Goal: Communication & Community: Share content

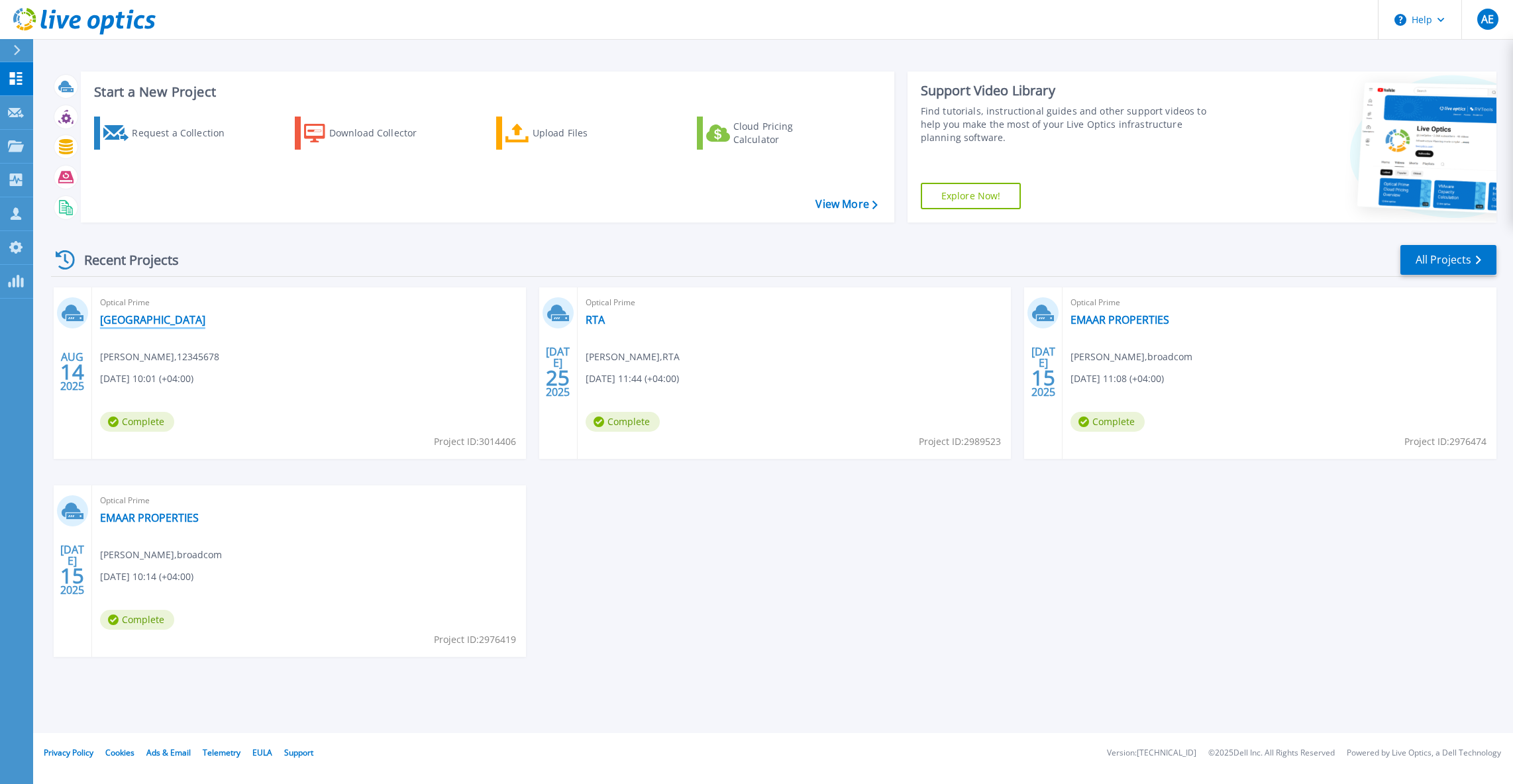
click at [149, 315] on link "[GEOGRAPHIC_DATA]" at bounding box center [153, 320] width 106 height 13
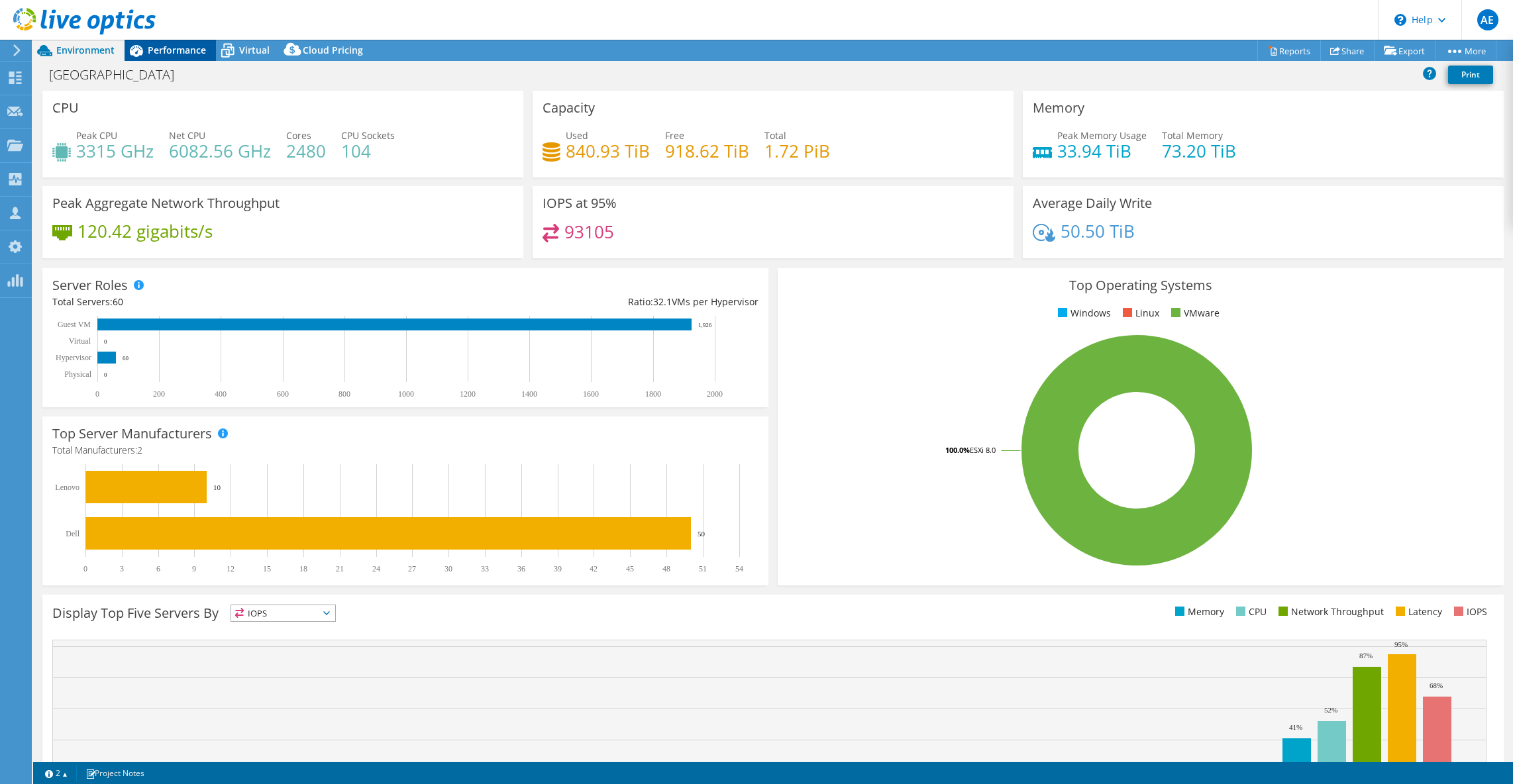
click at [176, 54] on span "Performance" at bounding box center [177, 50] width 58 height 13
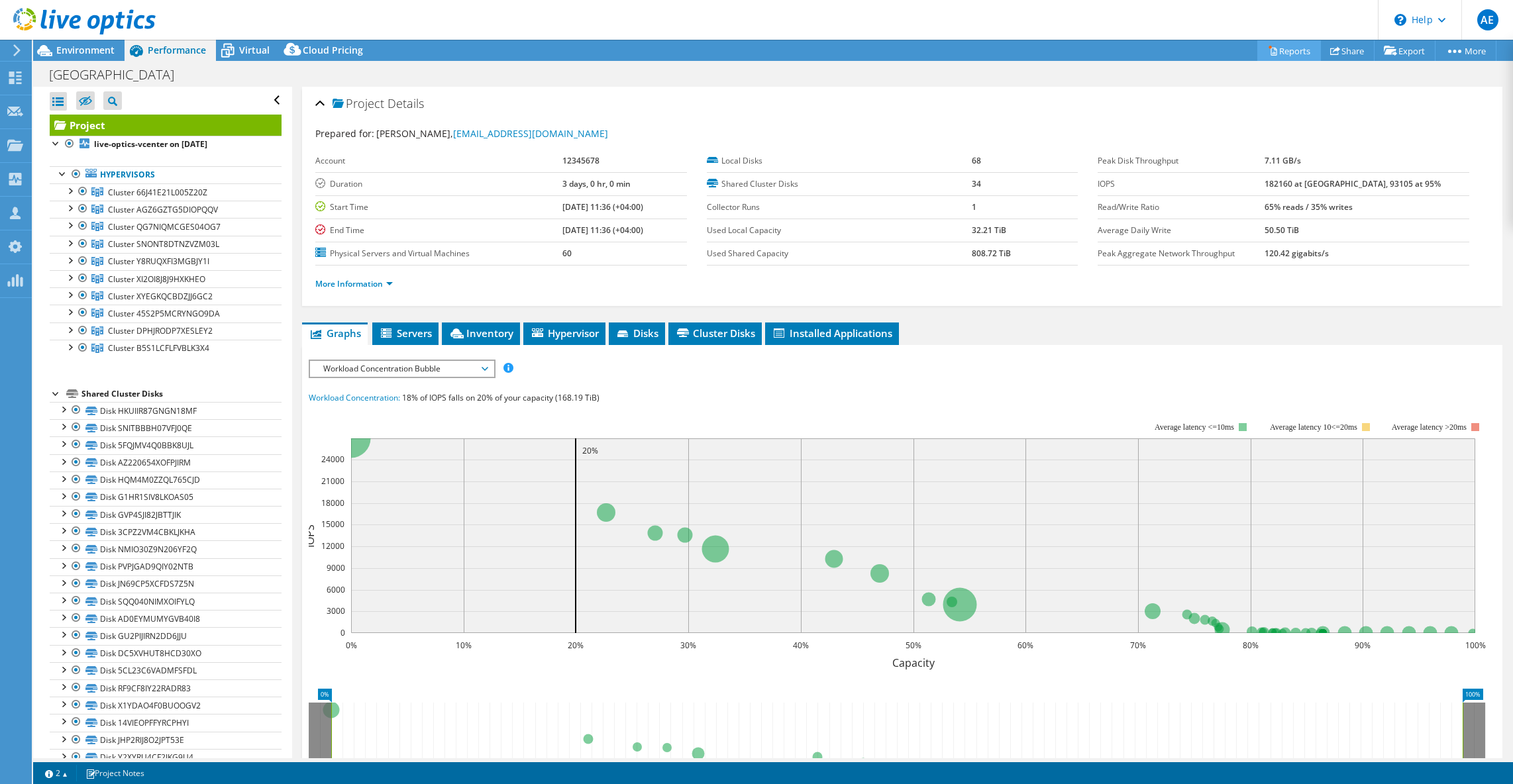
click at [1274, 48] on link "Reports" at bounding box center [1289, 50] width 64 height 21
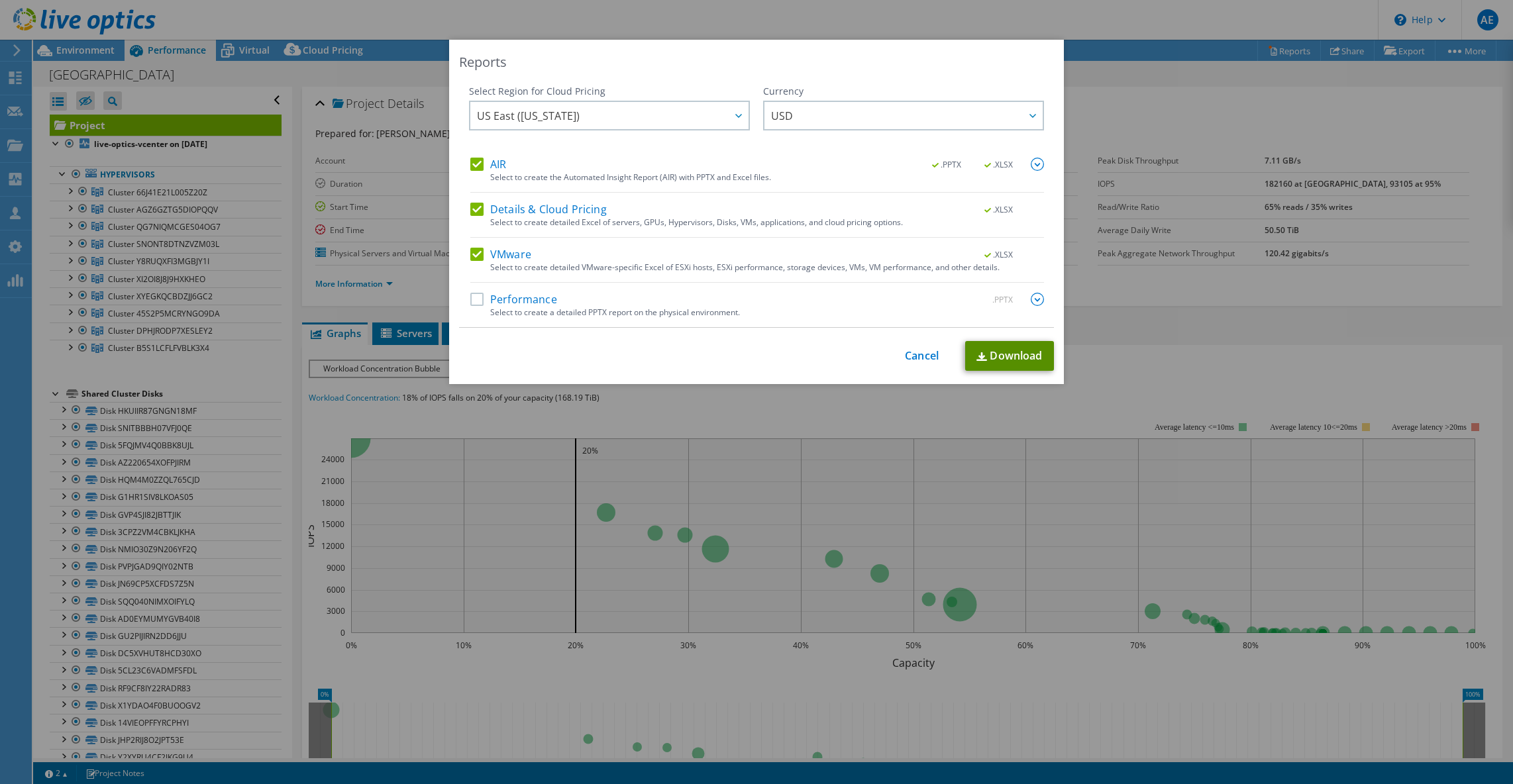
click at [1028, 357] on link "Download" at bounding box center [1010, 355] width 89 height 30
click at [917, 357] on link "Cancel" at bounding box center [922, 355] width 34 height 13
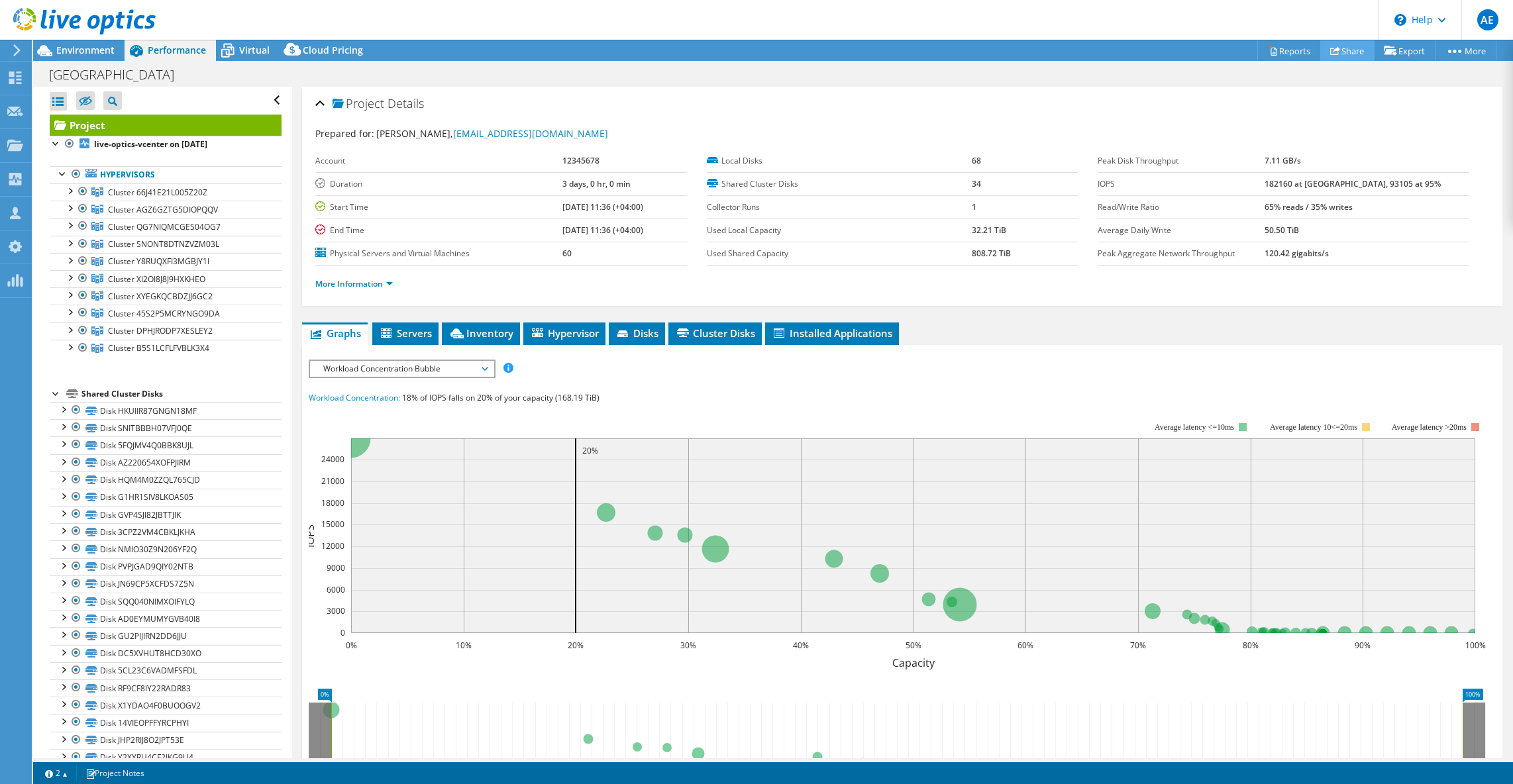
click at [1338, 48] on link "Share" at bounding box center [1347, 50] width 54 height 21
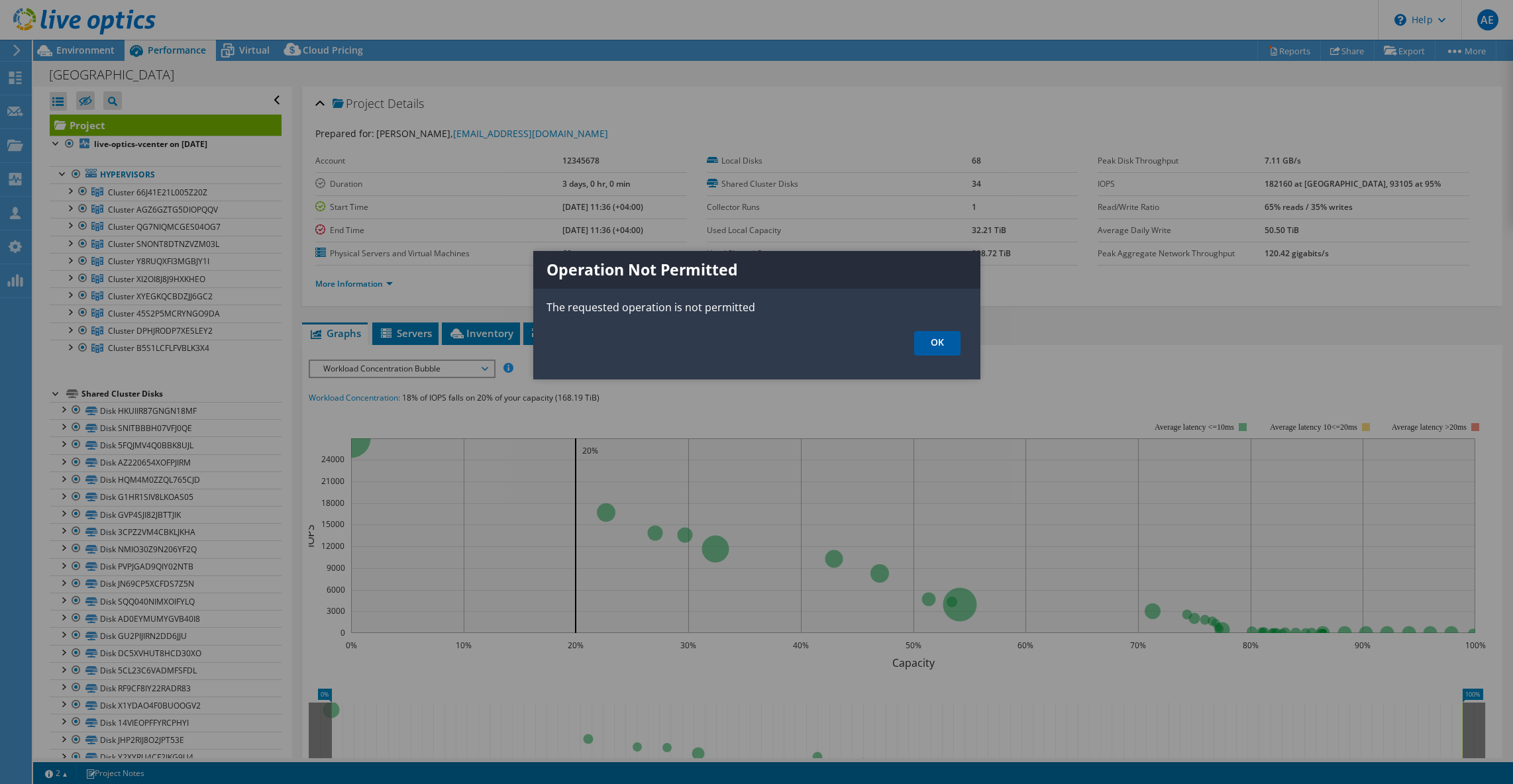
click at [944, 344] on link "OK" at bounding box center [937, 343] width 46 height 24
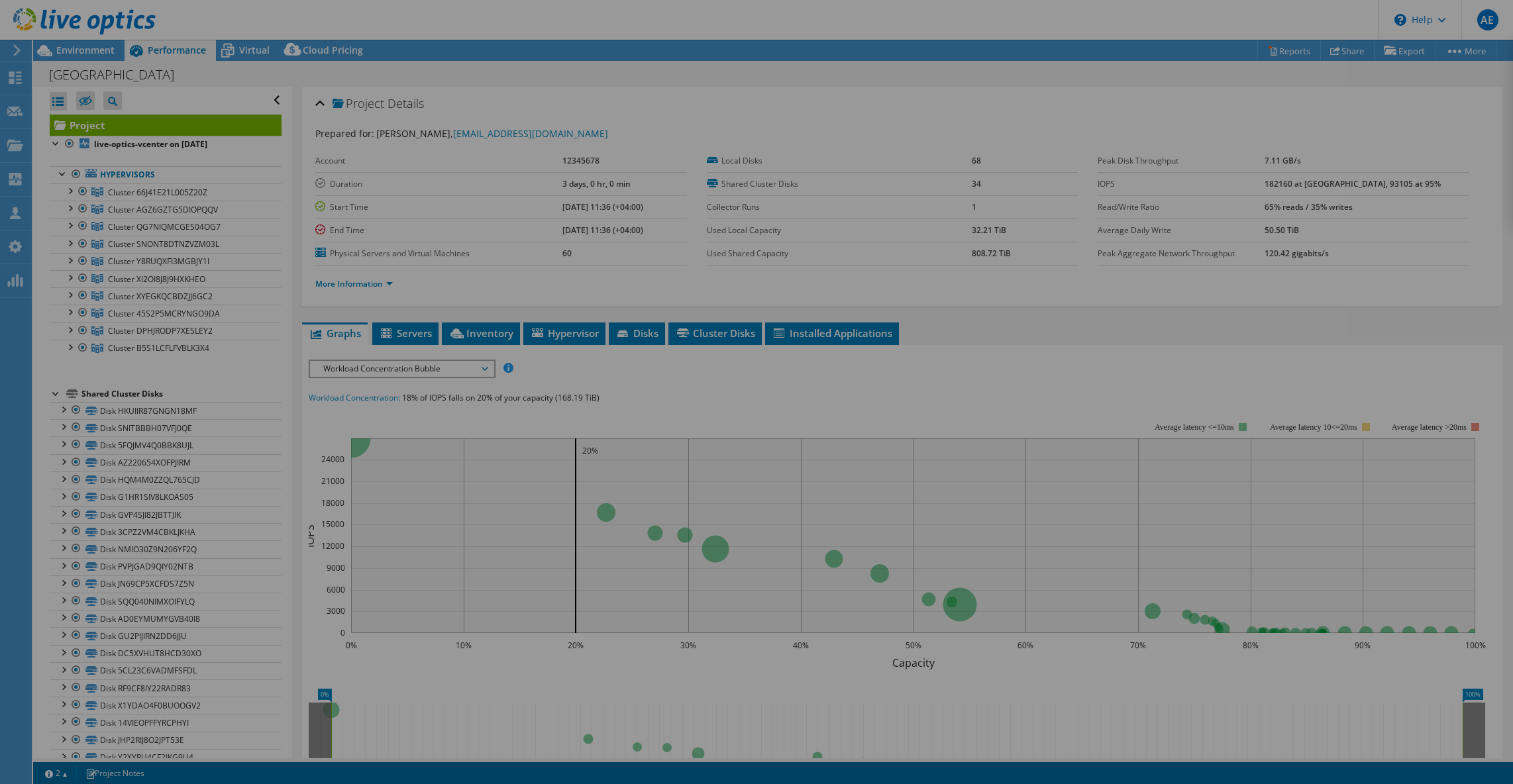
click at [1260, 91] on div at bounding box center [756, 392] width 1513 height 704
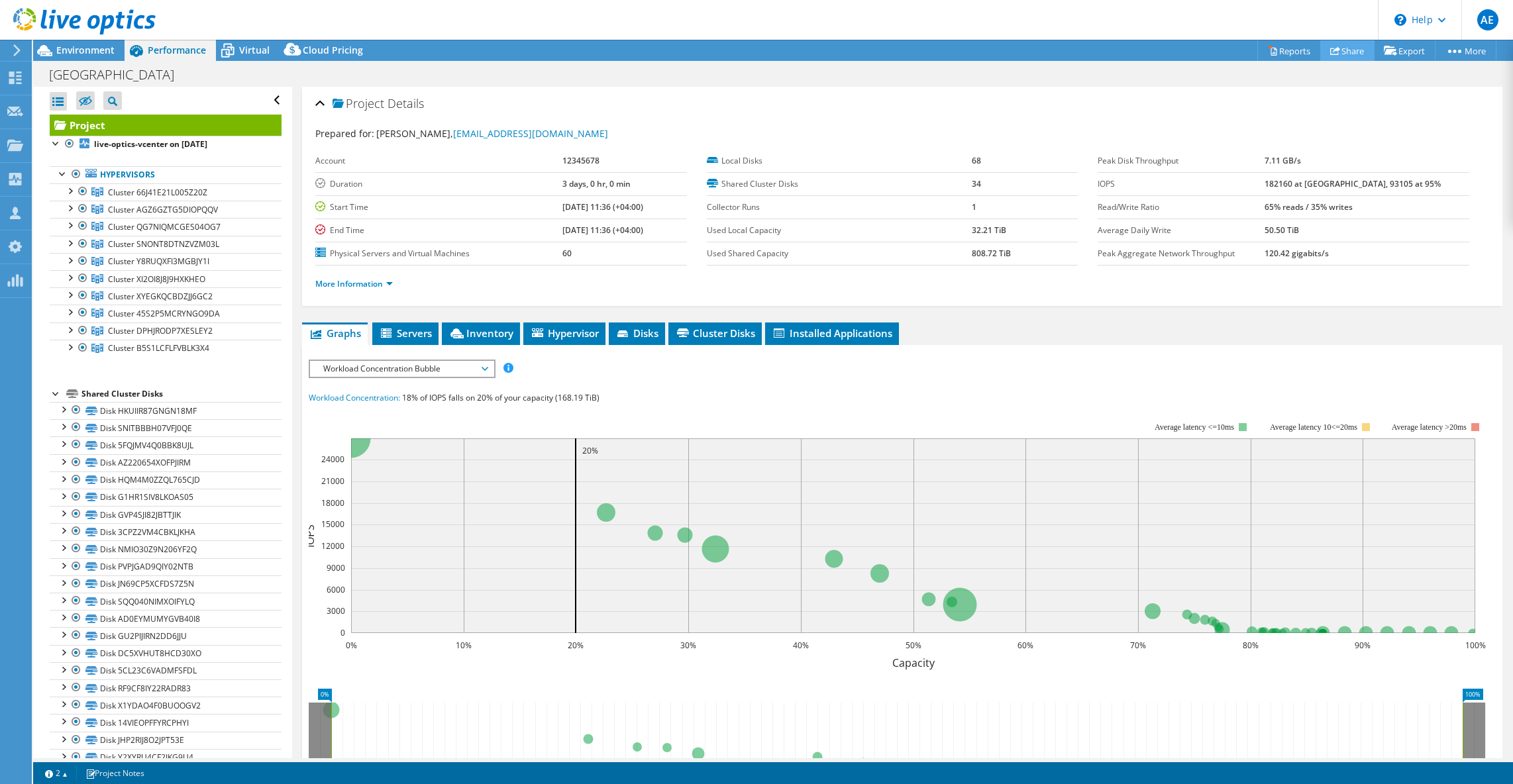
click at [1323, 40] on link "Share" at bounding box center [1347, 50] width 54 height 21
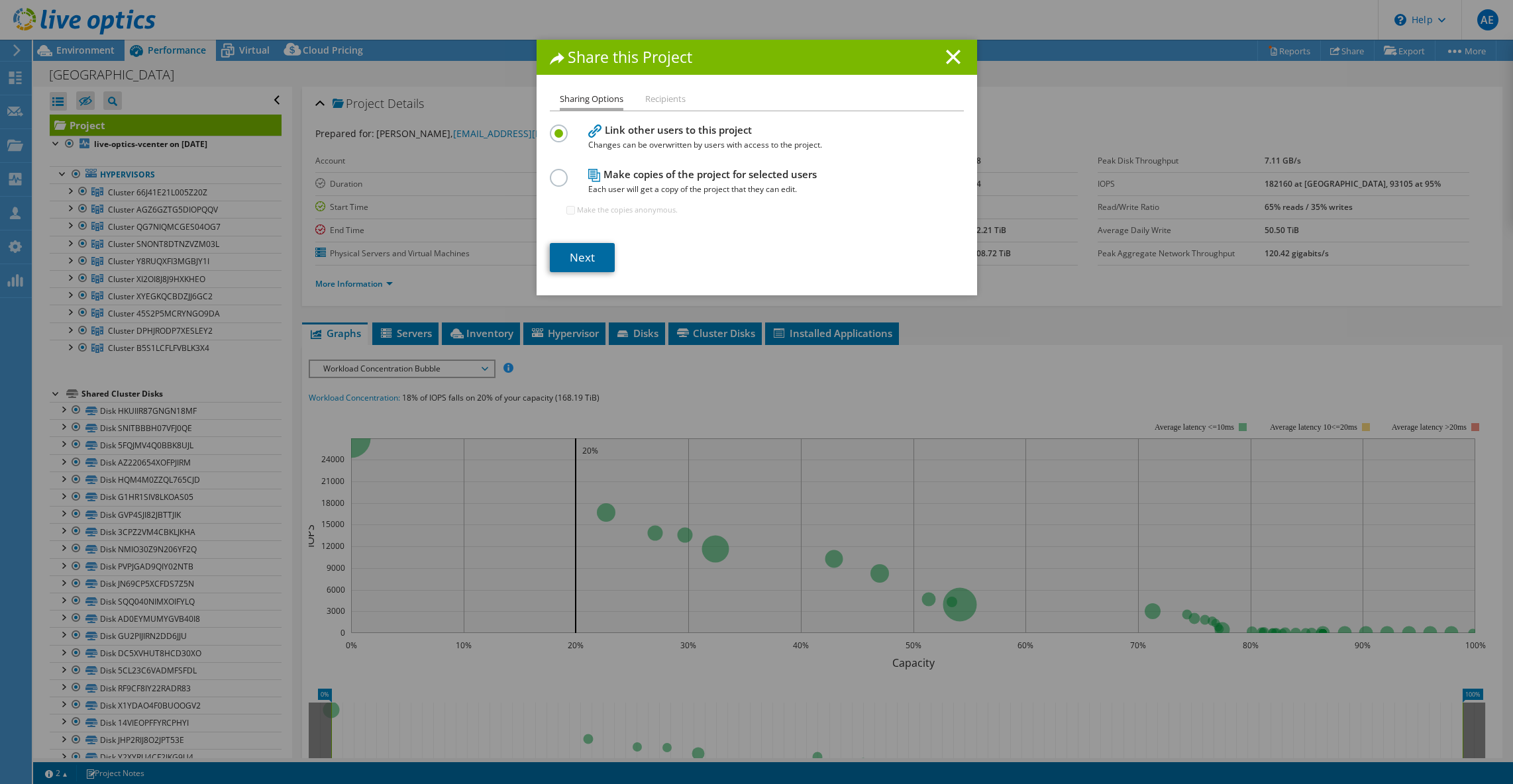
click at [578, 257] on link "Next" at bounding box center [582, 257] width 65 height 29
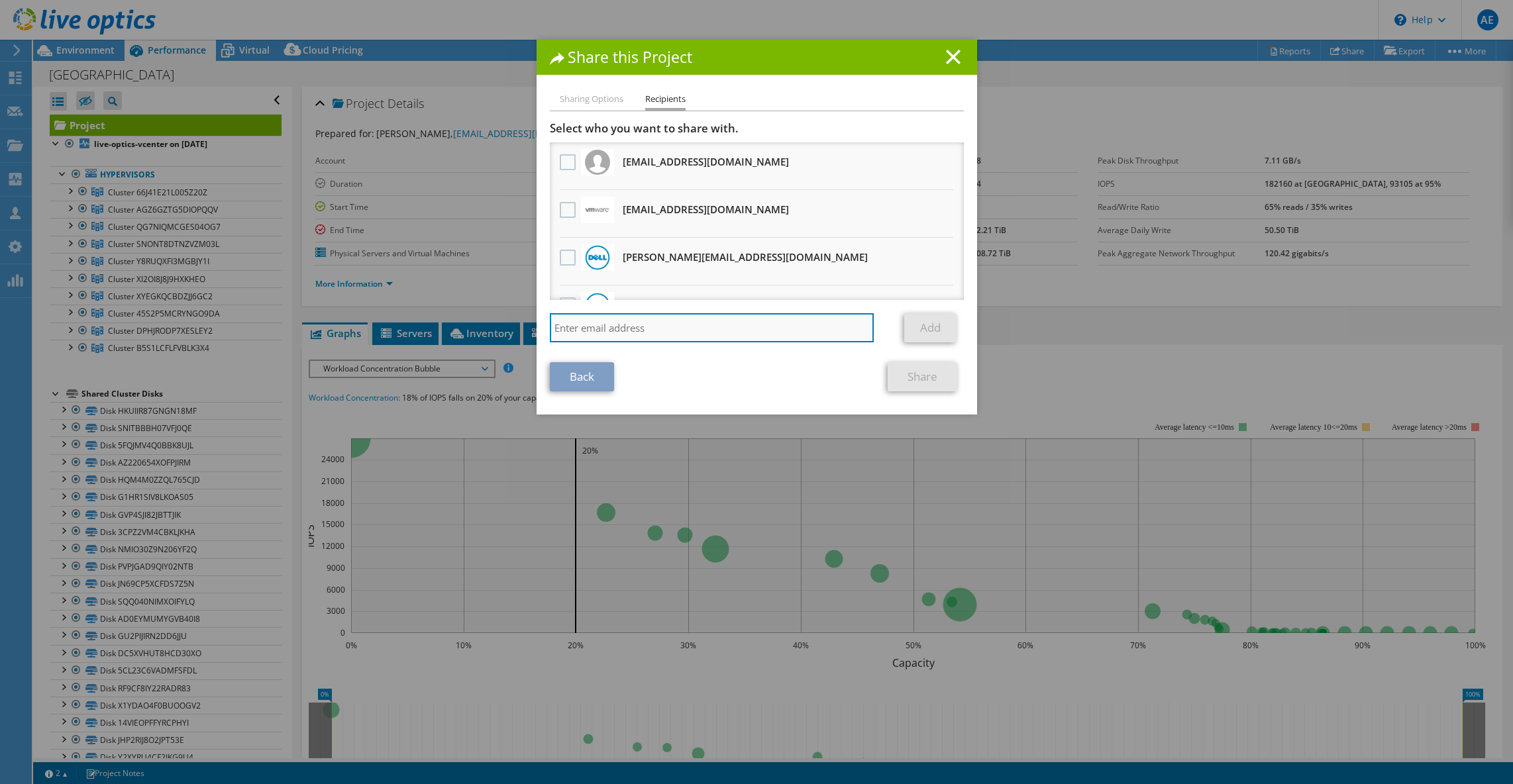
click at [743, 334] on input "search" at bounding box center [712, 327] width 325 height 29
paste input "[PERSON_NAME][EMAIL_ADDRESS][PERSON_NAME][DOMAIN_NAME]"
type input "[PERSON_NAME][EMAIL_ADDRESS][PERSON_NAME][DOMAIN_NAME]"
click at [944, 327] on link "Add" at bounding box center [930, 327] width 52 height 29
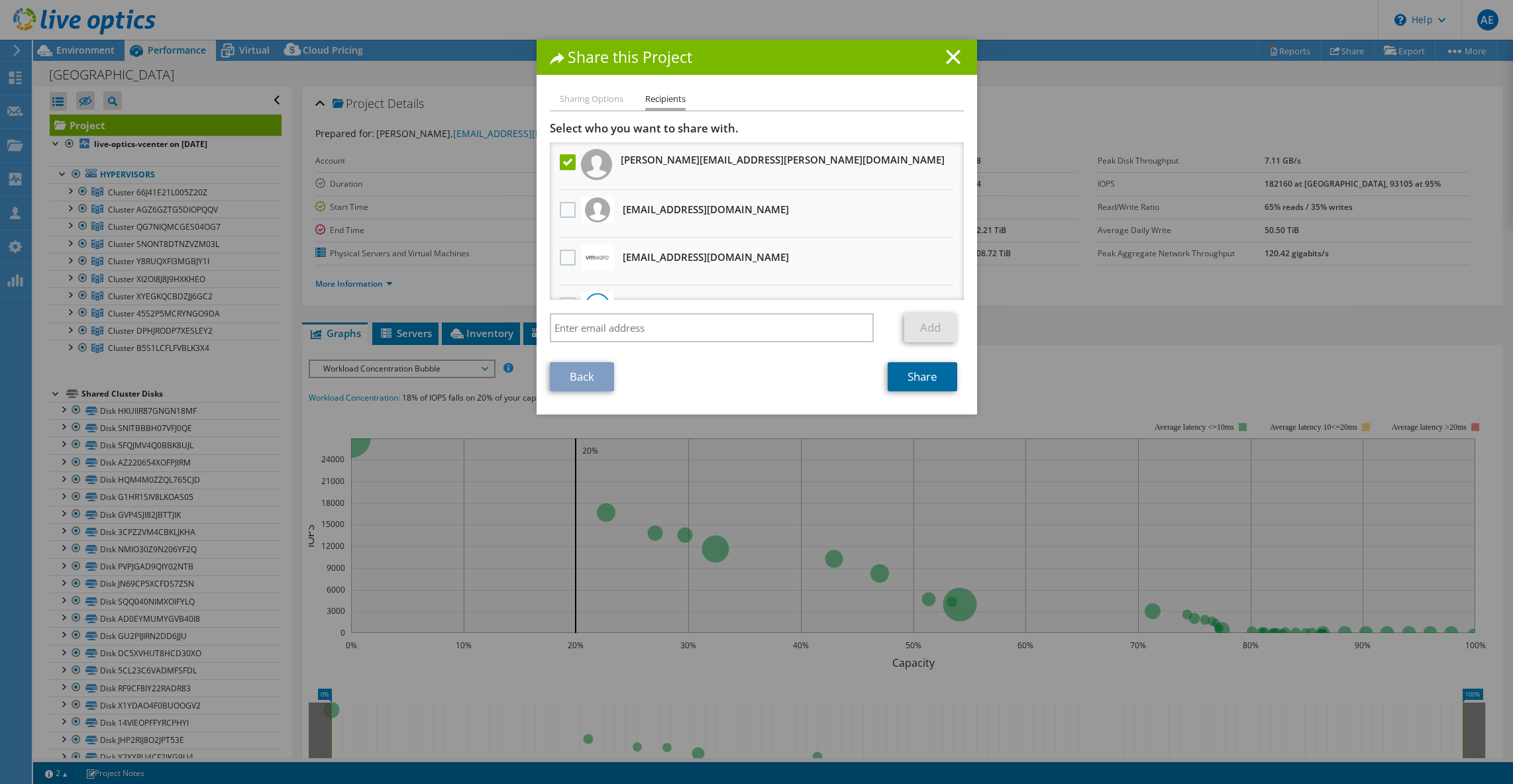
click at [931, 378] on link "Share" at bounding box center [922, 376] width 69 height 29
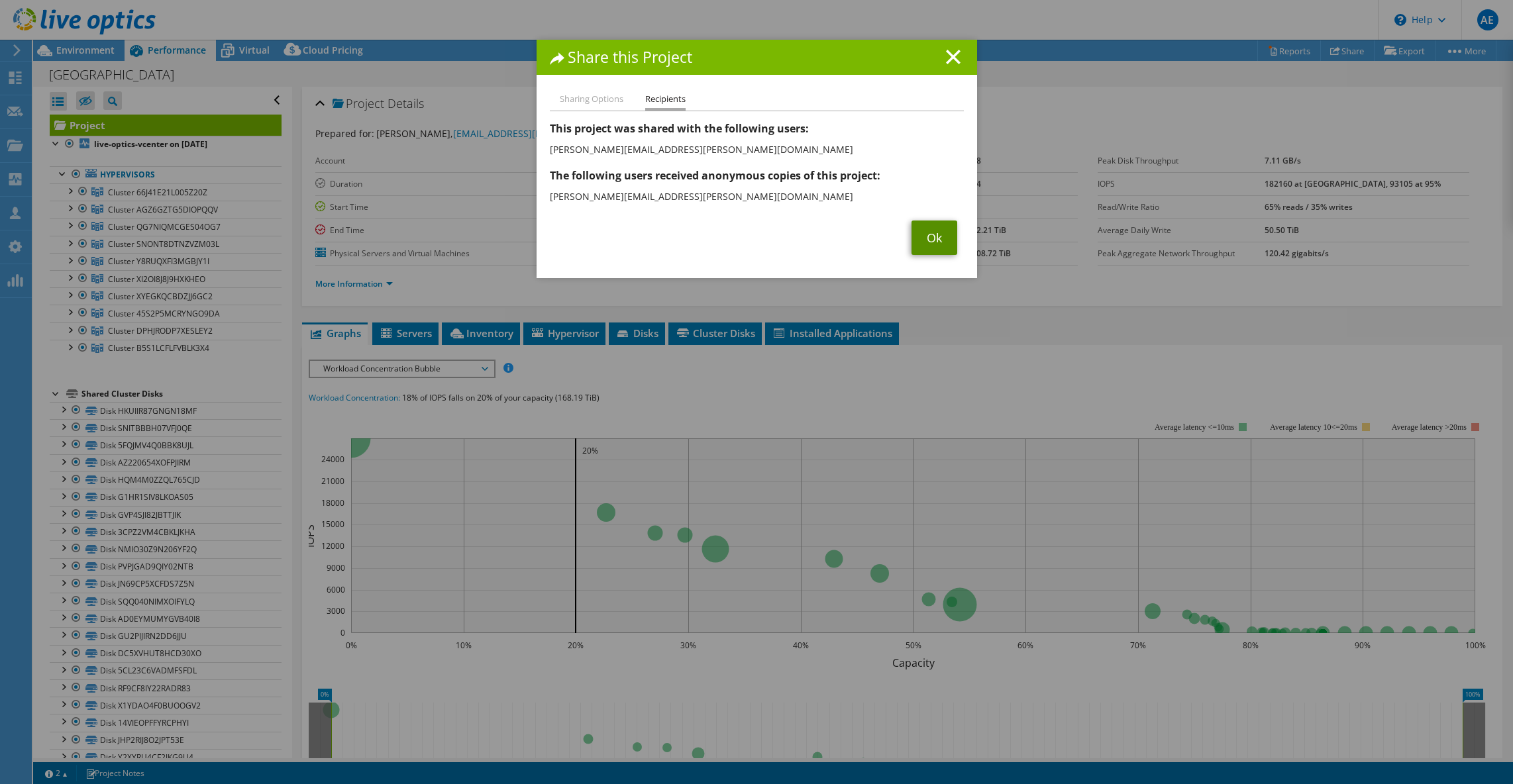
click at [930, 229] on link "Ok" at bounding box center [934, 237] width 46 height 34
